Goal: Task Accomplishment & Management: Manage account settings

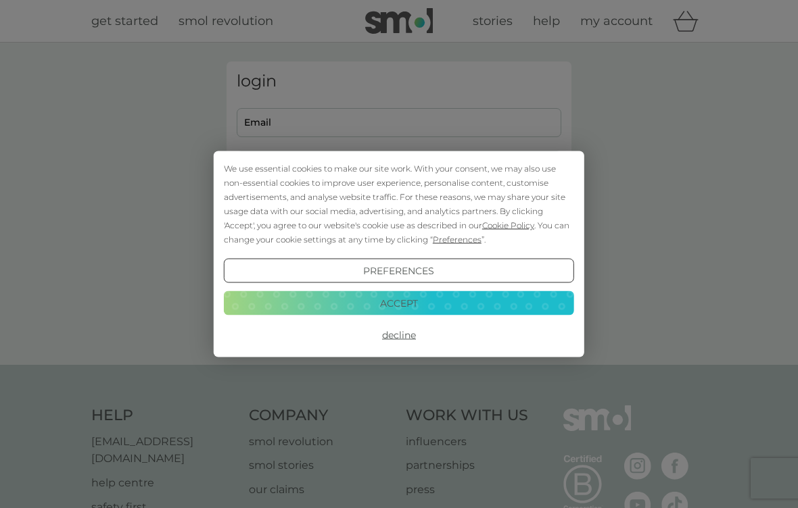
click at [466, 121] on div "We use essential cookies to make our site work. With your consent, we may also …" at bounding box center [399, 254] width 798 height 508
click at [410, 332] on button "Decline" at bounding box center [399, 335] width 350 height 24
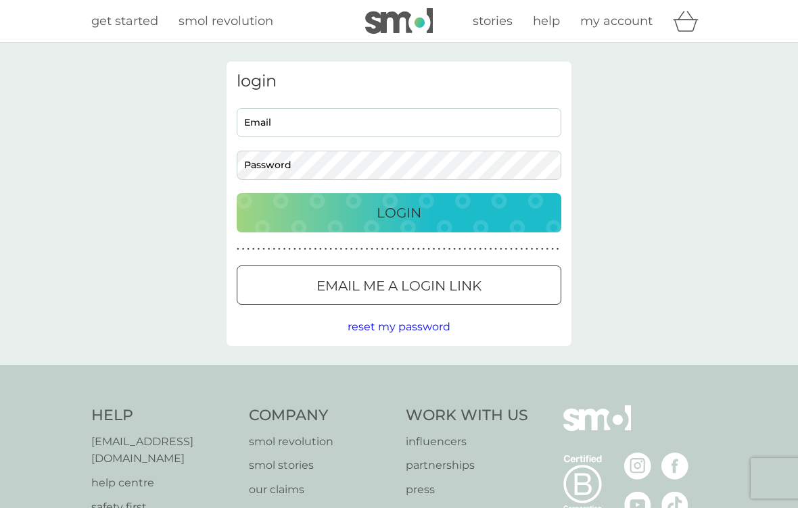
click at [456, 118] on input "Email" at bounding box center [399, 122] width 325 height 29
type input "[EMAIL_ADDRESS][DOMAIN_NAME]"
click at [399, 212] on button "Login" at bounding box center [399, 212] width 325 height 39
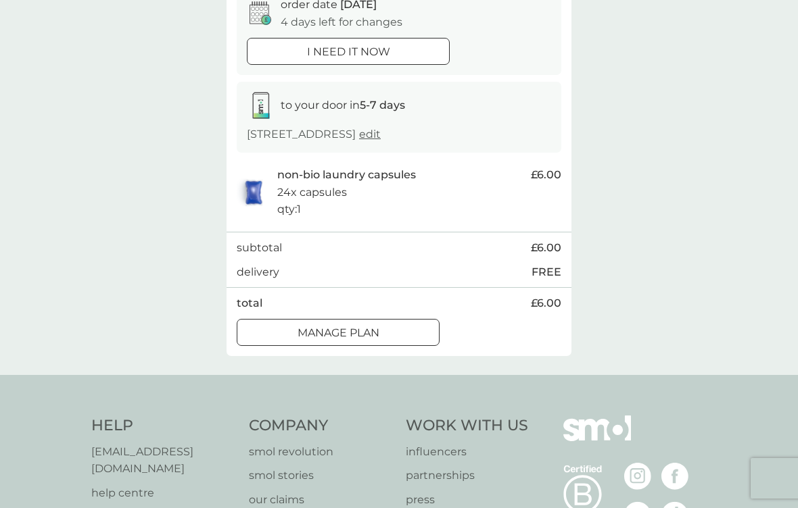
scroll to position [151, 0]
click at [409, 341] on div "Manage plan" at bounding box center [337, 332] width 201 height 18
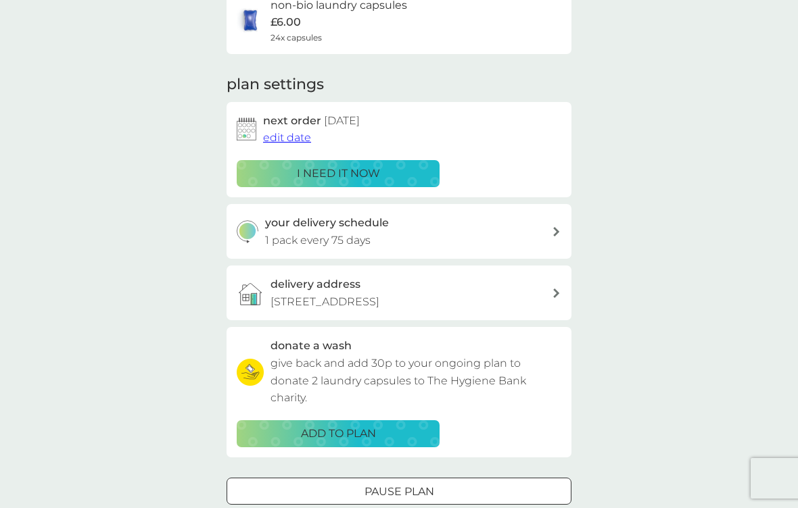
scroll to position [134, 0]
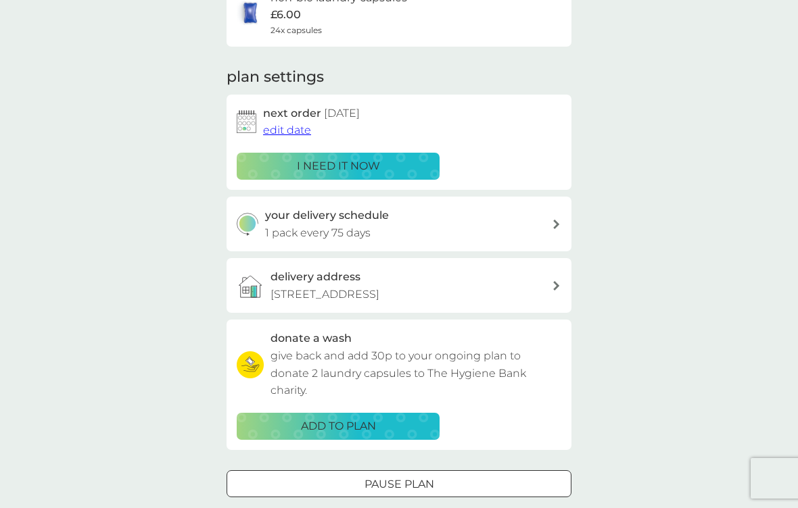
click at [544, 237] on div "your delivery schedule 1 pack every 75 days" at bounding box center [408, 224] width 287 height 34
select select "77"
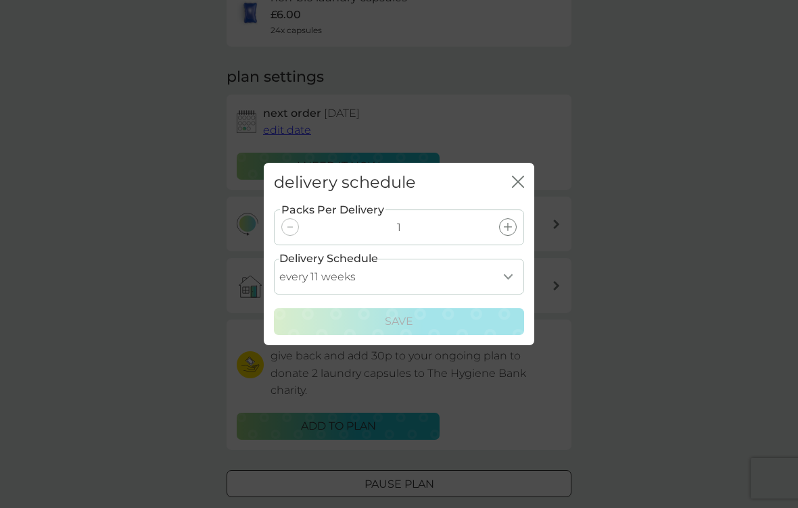
click at [64, 110] on div "delivery schedule close Packs Per Delivery 1 Delivery Schedule every 1 week eve…" at bounding box center [399, 254] width 798 height 508
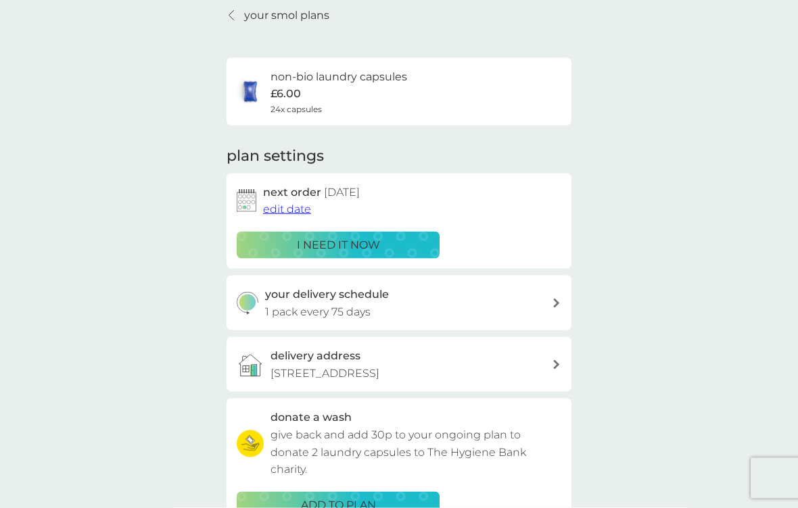
click at [301, 203] on span "edit date" at bounding box center [287, 209] width 48 height 13
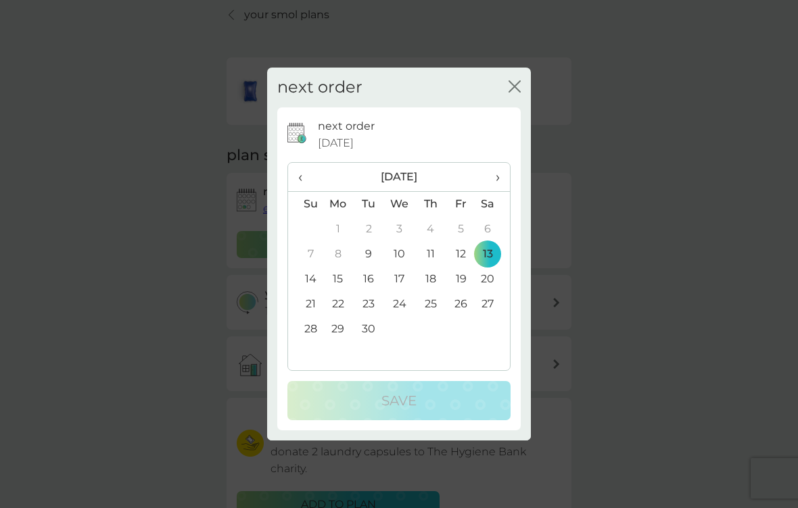
click at [363, 264] on td "9" at bounding box center [369, 254] width 30 height 25
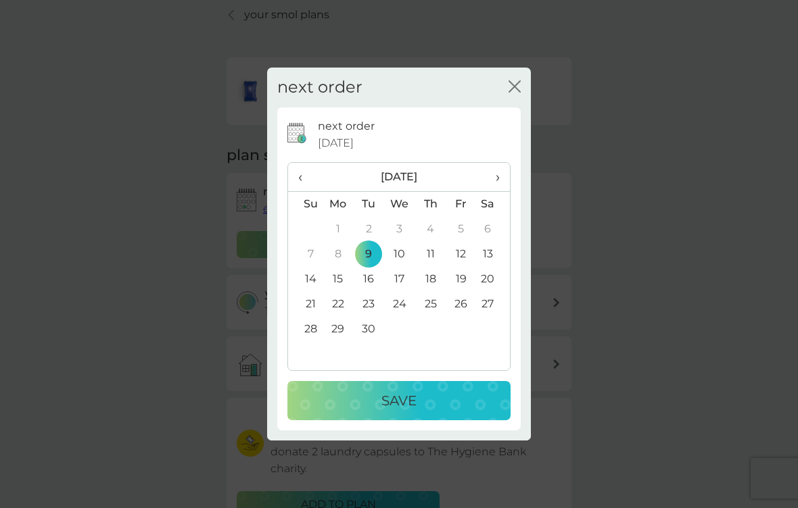
click at [458, 412] on div "Save" at bounding box center [399, 401] width 196 height 22
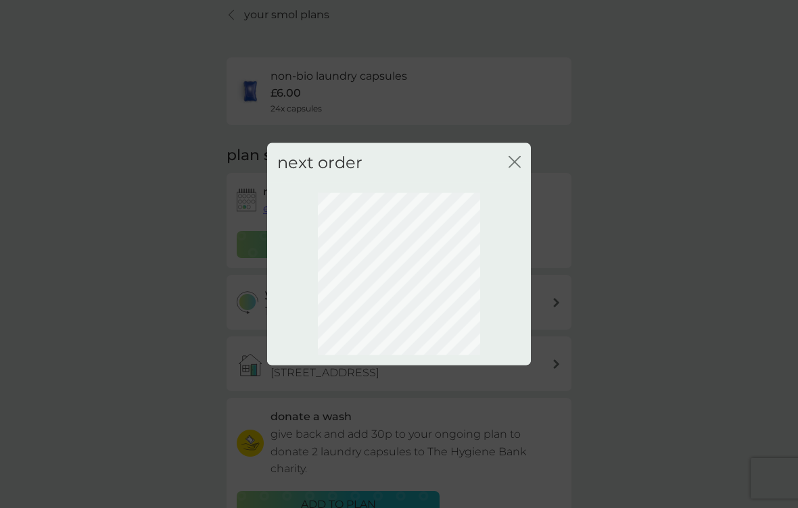
scroll to position [41, 0]
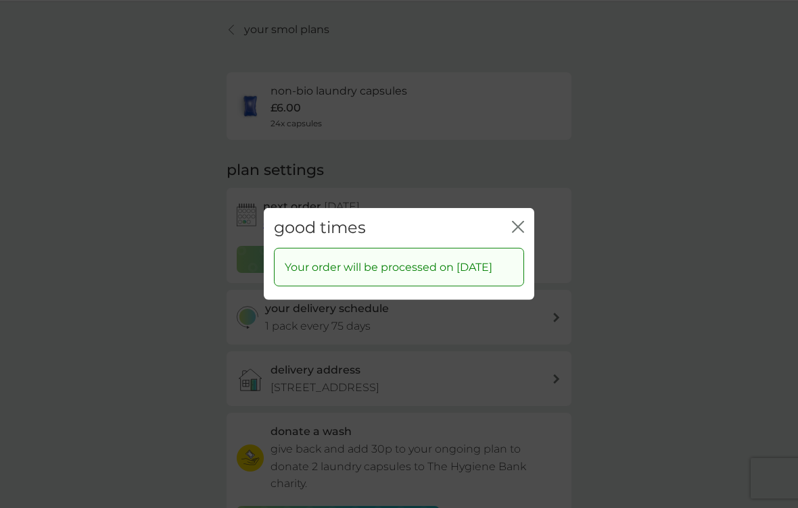
click at [501, 237] on div "good times close" at bounding box center [399, 228] width 270 height 40
click at [509, 226] on div "good times close" at bounding box center [399, 228] width 270 height 40
click at [508, 232] on div "good times close" at bounding box center [399, 228] width 270 height 40
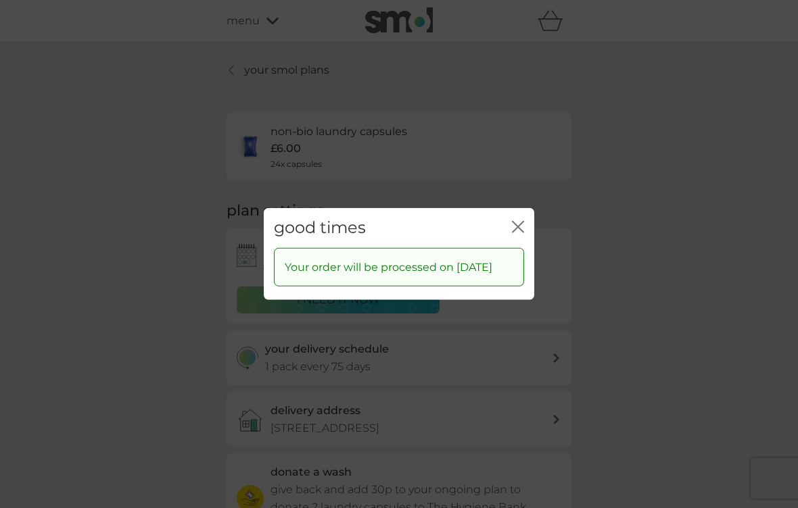
click at [260, 73] on div "good times close Your order will be processed on 9 Sep 2025" at bounding box center [399, 254] width 798 height 508
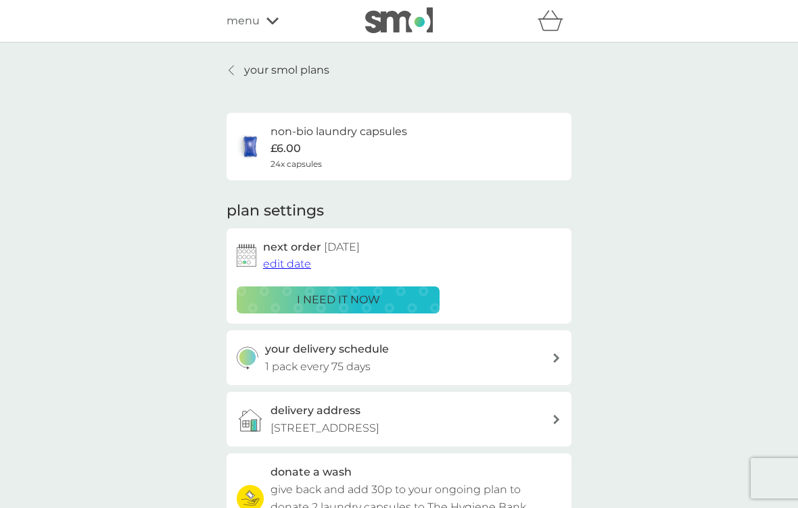
click at [114, 159] on div "your smol plans non-bio laundry capsules £6.00 24x capsules plan settings next …" at bounding box center [399, 365] width 798 height 645
click at [251, 28] on span "menu" at bounding box center [243, 21] width 33 height 18
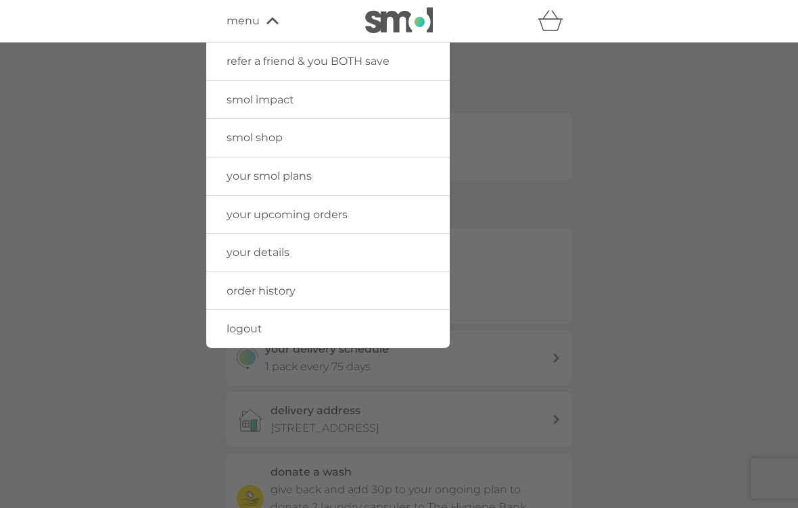
click at [386, 249] on link "your details" at bounding box center [327, 253] width 243 height 38
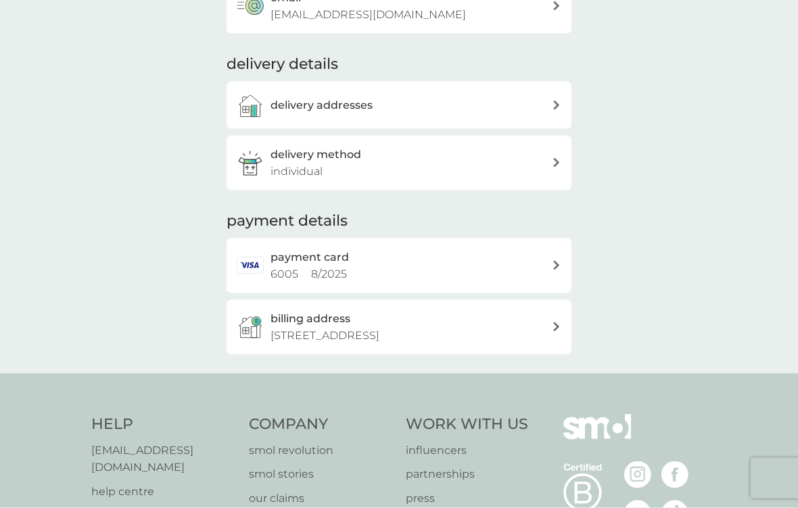
scroll to position [153, 0]
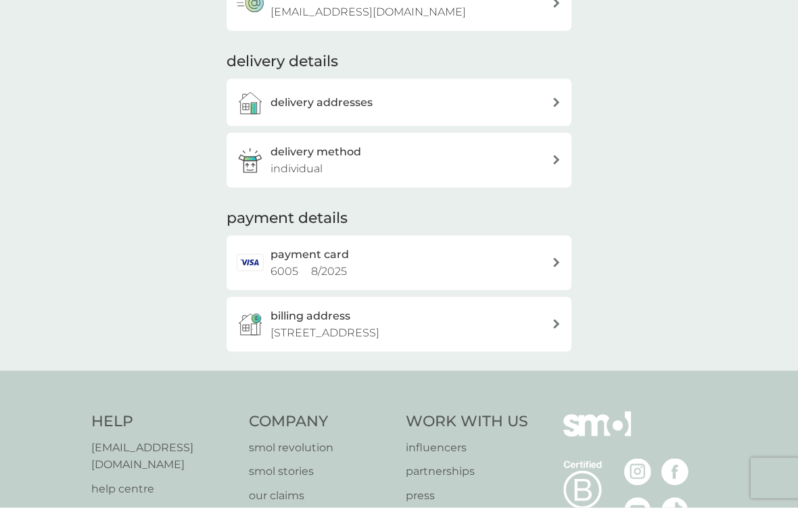
click at [543, 260] on div "payment card 6005 8 / 2025" at bounding box center [410, 263] width 281 height 34
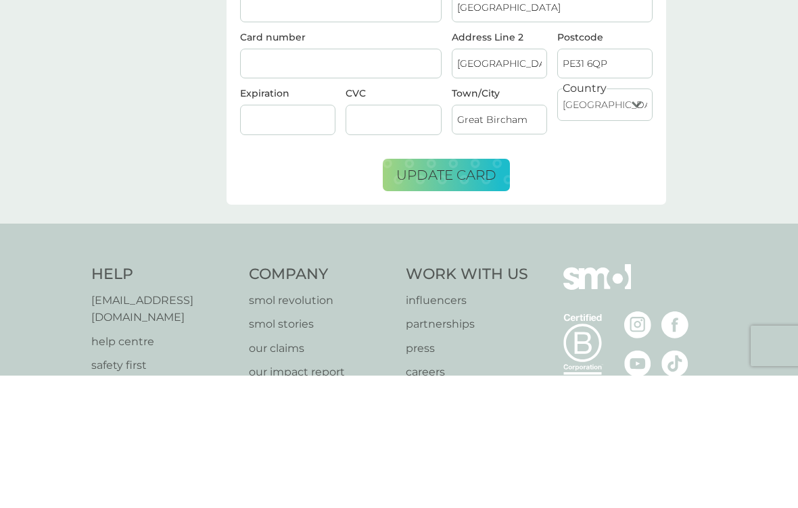
click at [383, 237] on div at bounding box center [393, 252] width 95 height 30
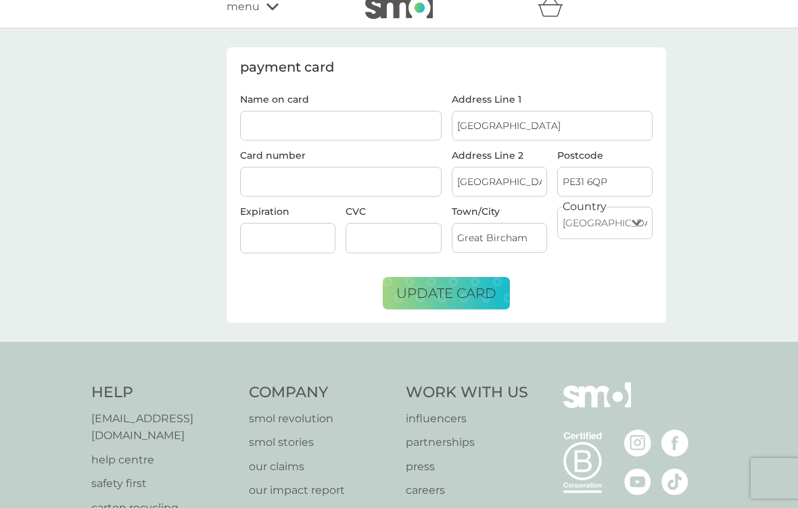
scroll to position [2, 0]
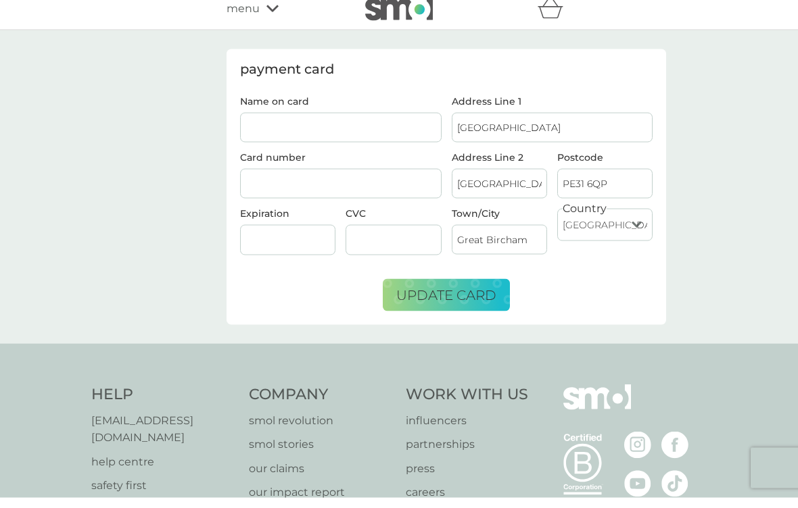
click at [325, 130] on input "Name on card" at bounding box center [340, 138] width 201 height 30
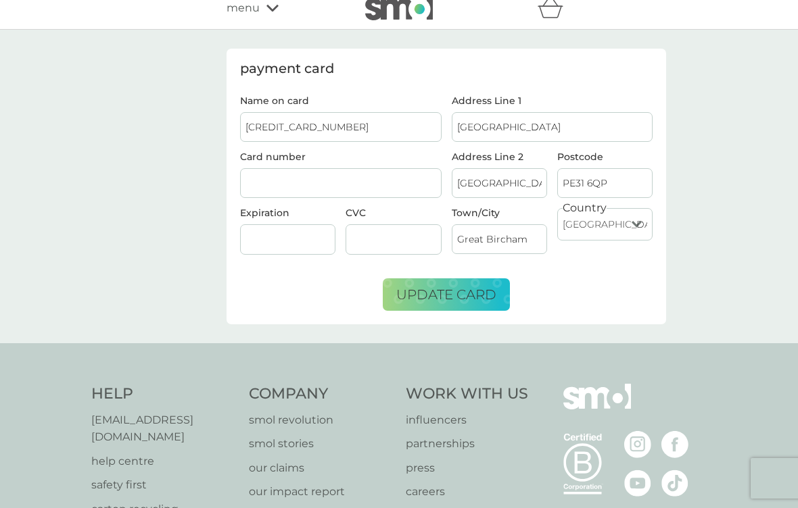
click at [379, 138] on input "4929142468566005" at bounding box center [340, 127] width 201 height 30
type input "4"
type input "A J Royle"
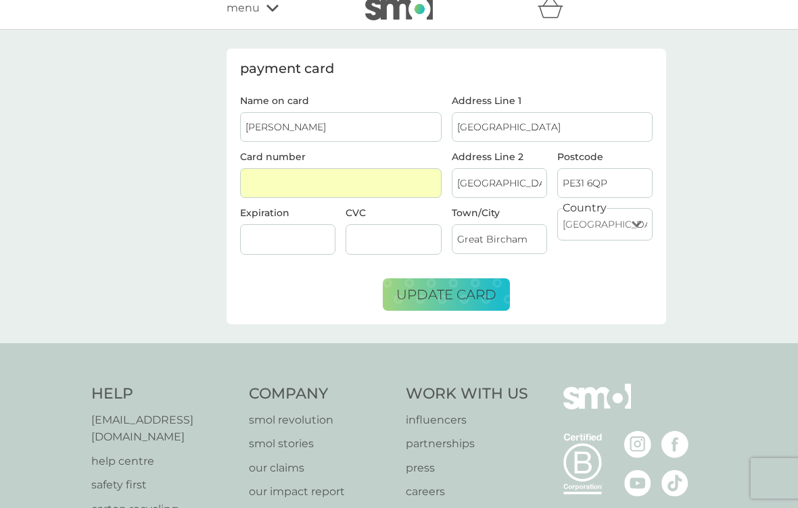
scroll to position [0, 0]
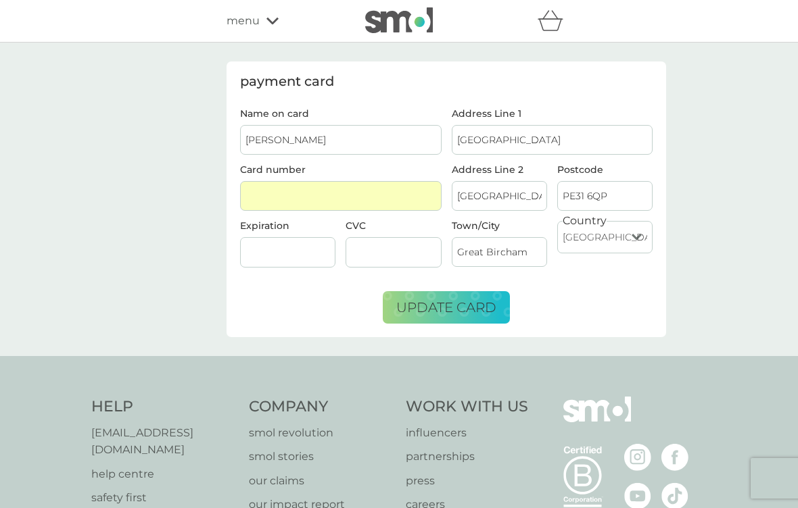
click at [477, 312] on span "update card" at bounding box center [446, 308] width 100 height 16
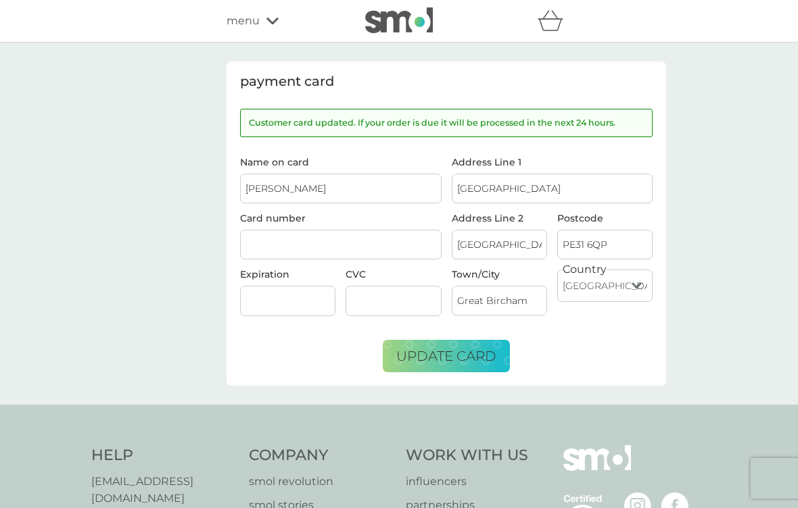
click at [254, 18] on span "menu" at bounding box center [243, 21] width 33 height 18
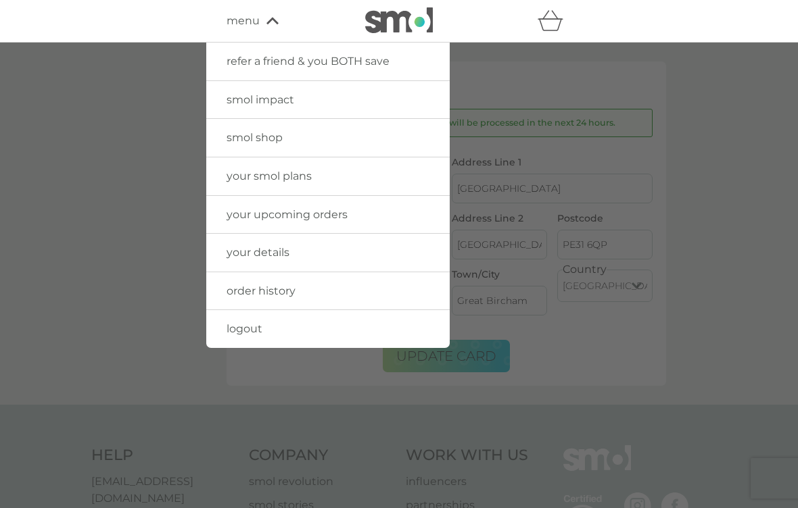
click at [224, 251] on link "your details" at bounding box center [327, 253] width 243 height 38
